Goal: Task Accomplishment & Management: Use online tool/utility

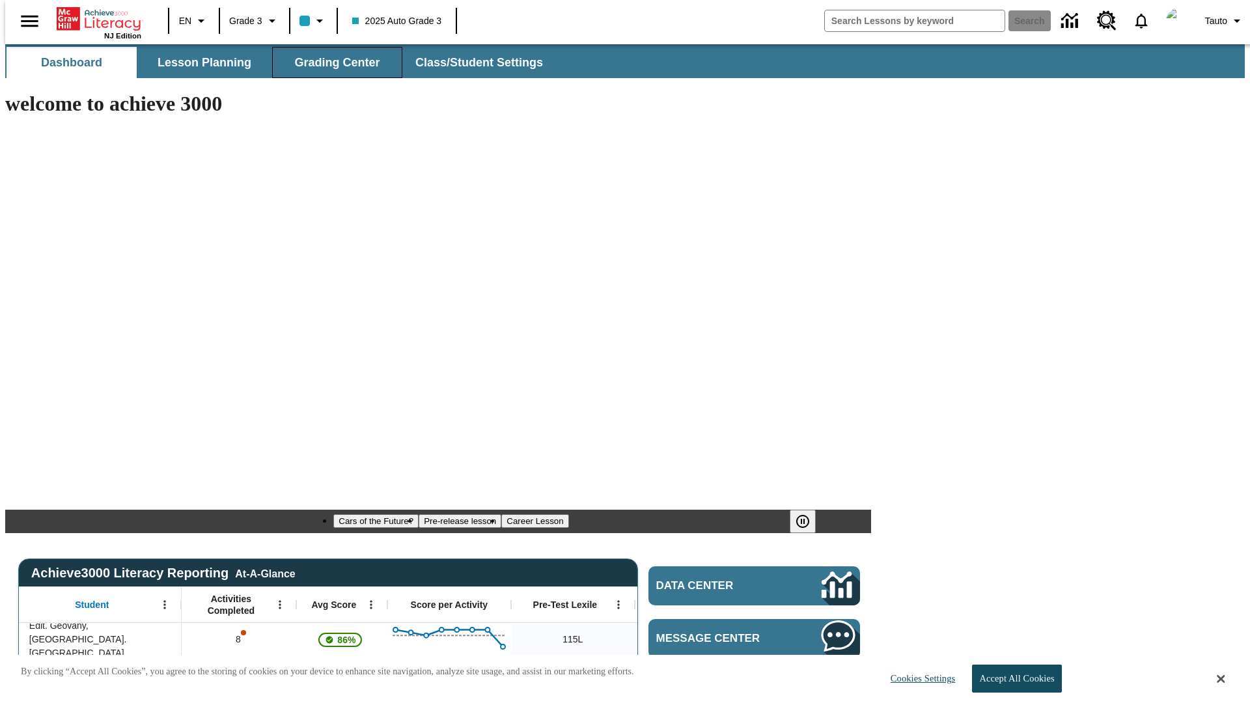
click at [332, 63] on span "Grading Center" at bounding box center [336, 62] width 85 height 15
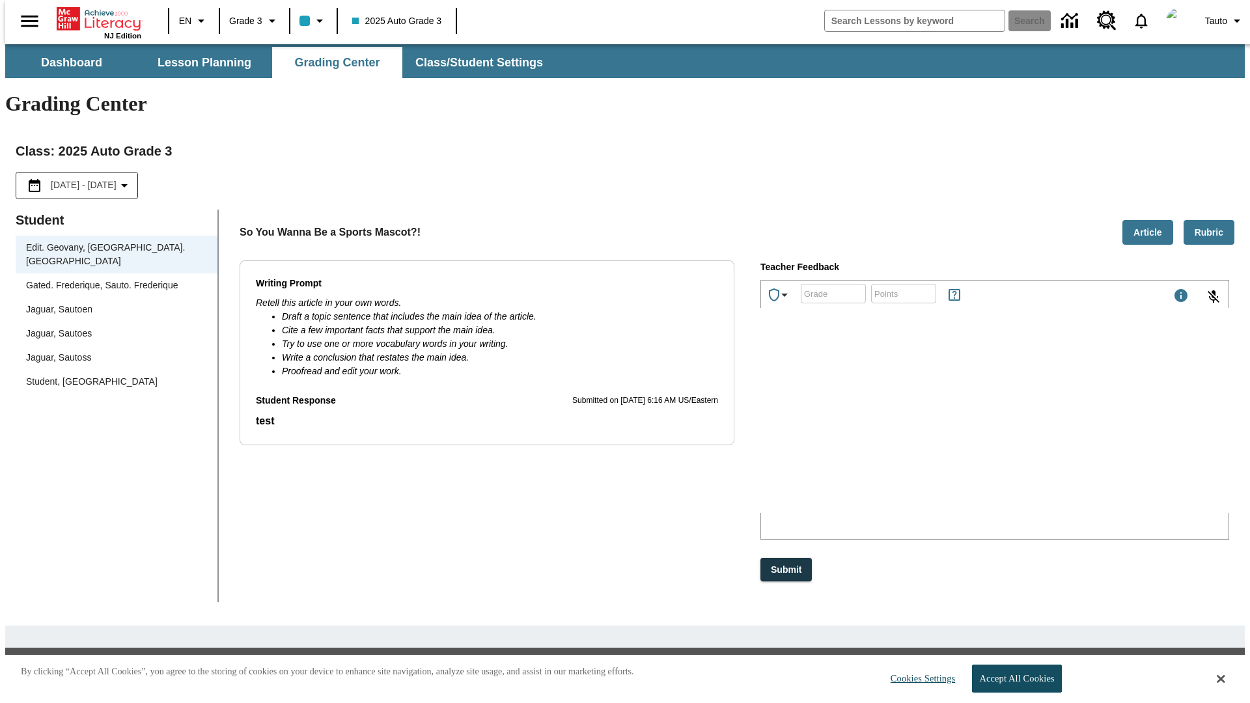
click at [112, 303] on div "Jaguar, Sautoen" at bounding box center [116, 310] width 181 height 14
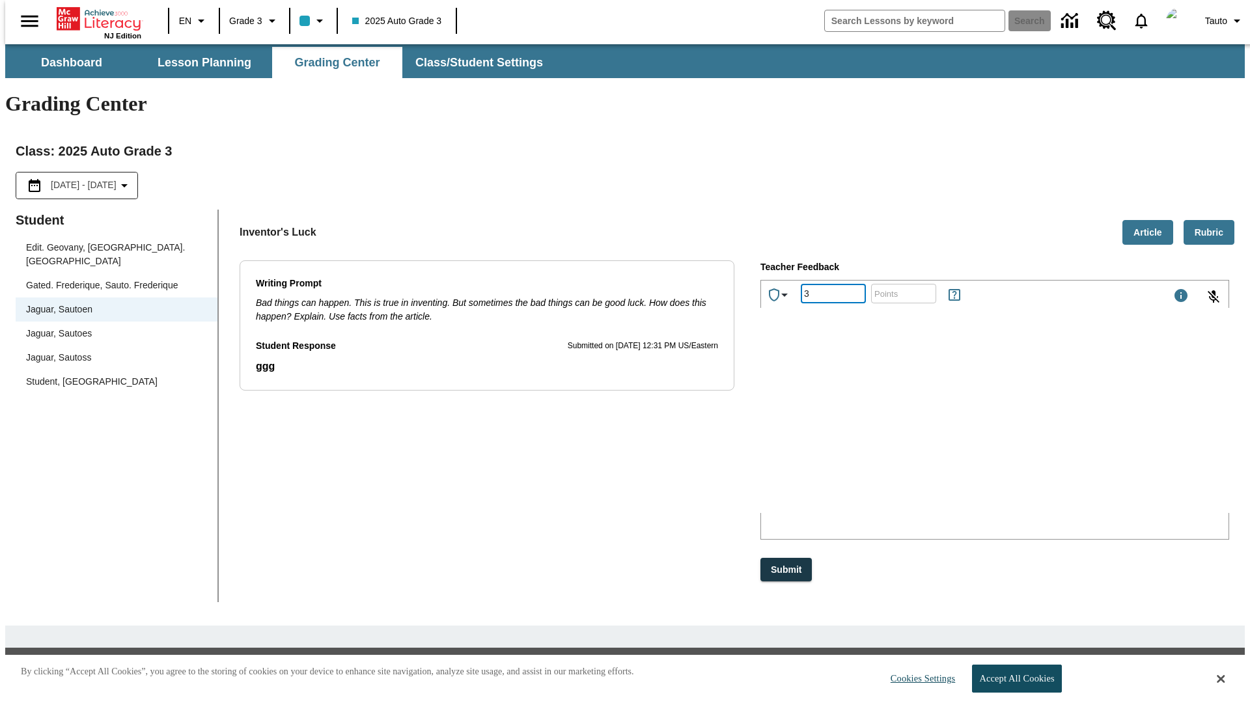
type input "3"
type input "10"
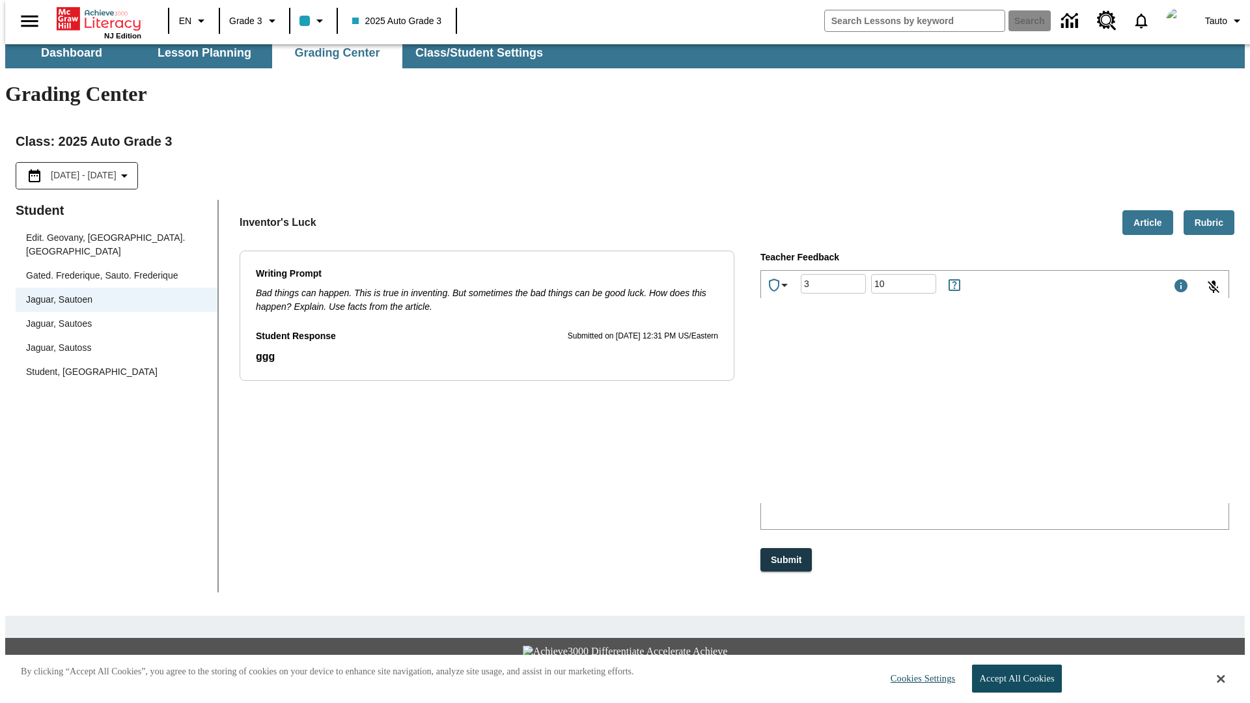
click at [952, 419] on p "Type your response here." at bounding box center [859, 418] width 185 height 12
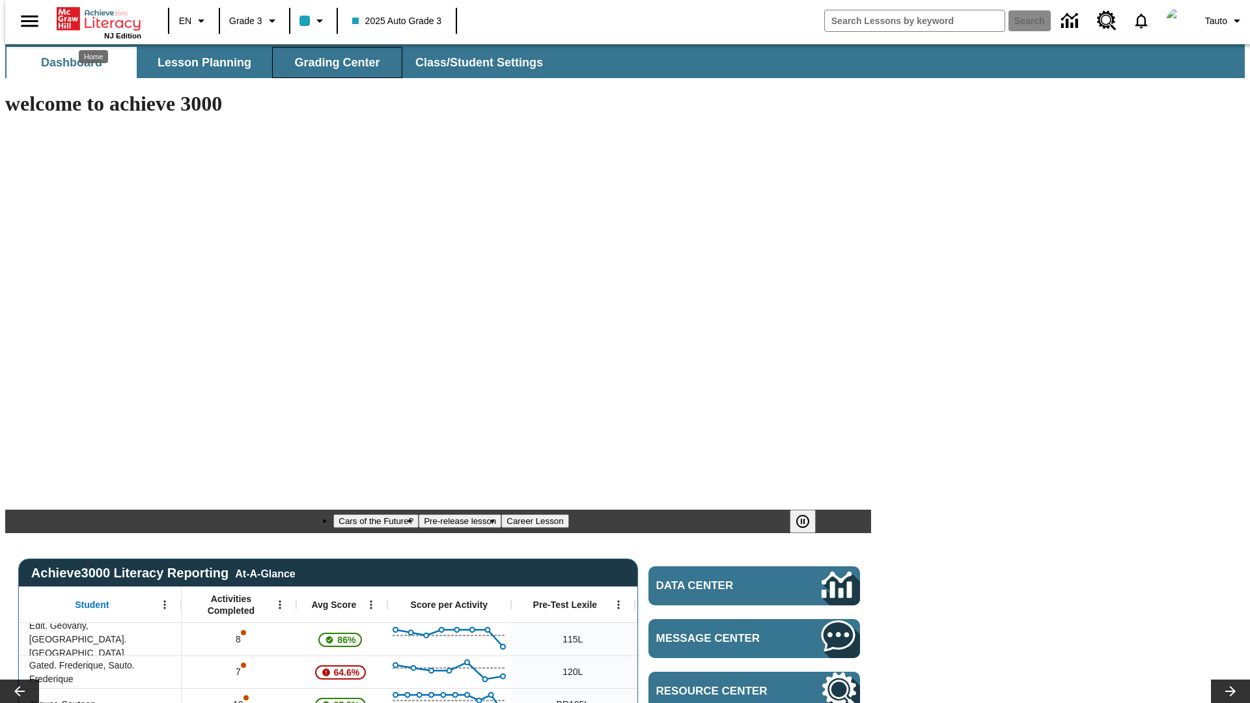
click at [332, 63] on span "Grading Center" at bounding box center [336, 62] width 85 height 15
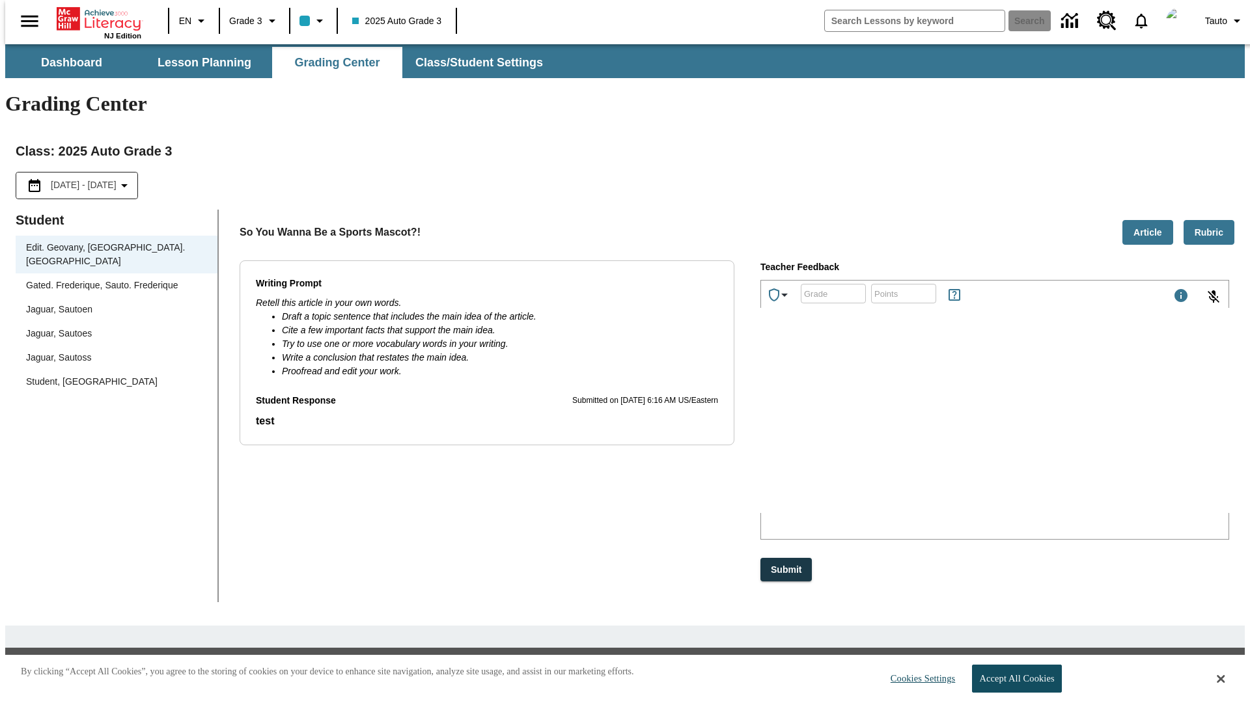
click at [112, 303] on div "Jaguar, Sautoen" at bounding box center [116, 310] width 181 height 14
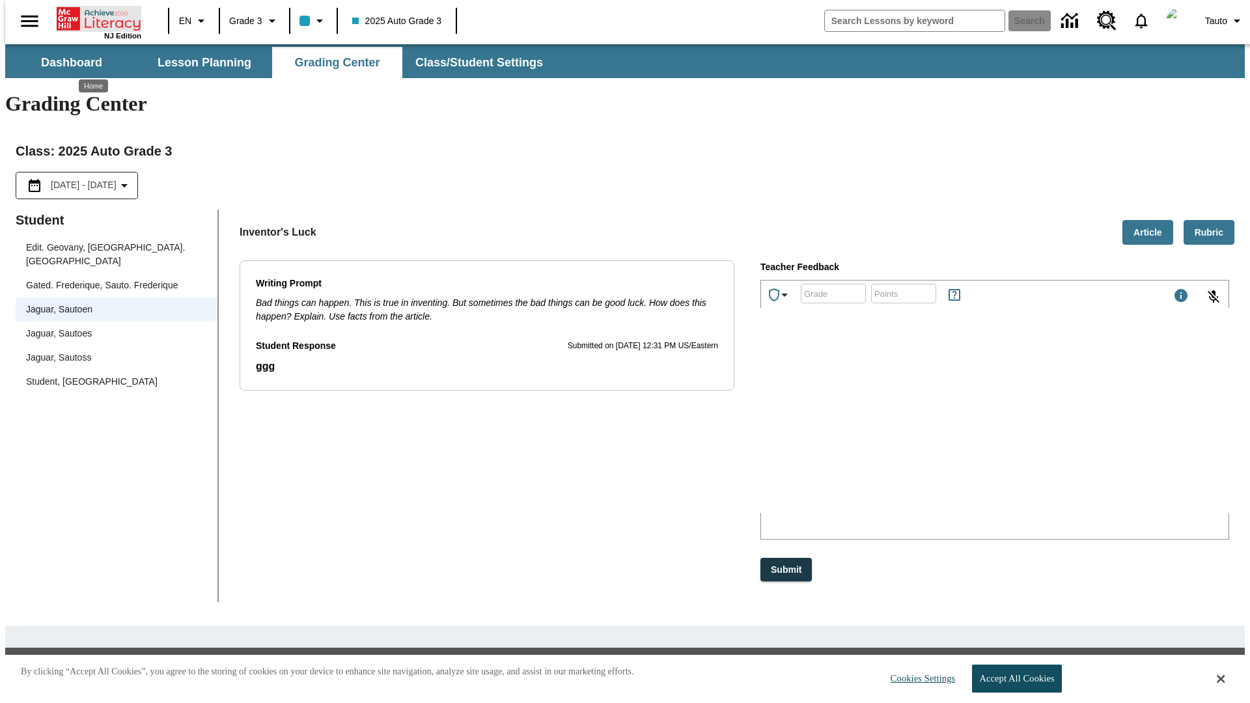
scroll to position [29, 0]
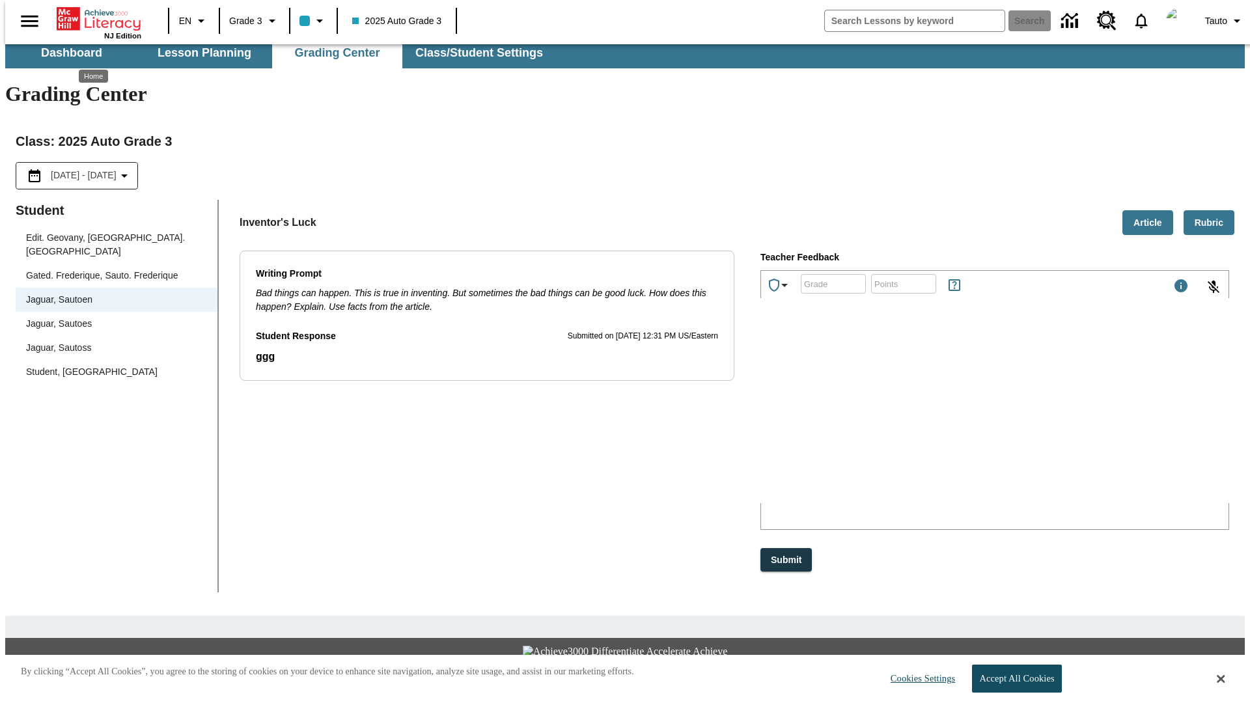
click at [952, 419] on p "QfmIp" at bounding box center [859, 418] width 185 height 12
click at [952, 419] on p "QbgLdH" at bounding box center [859, 418] width 185 height 12
